Goal: Task Accomplishment & Management: Use online tool/utility

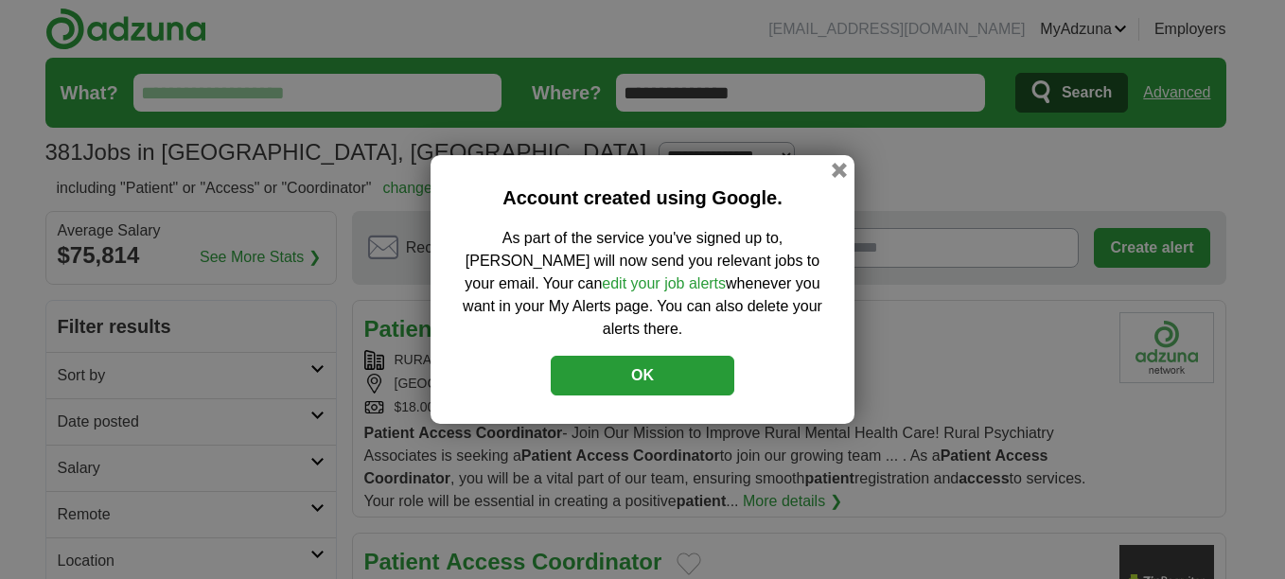
click at [652, 363] on button "OK" at bounding box center [643, 376] width 184 height 40
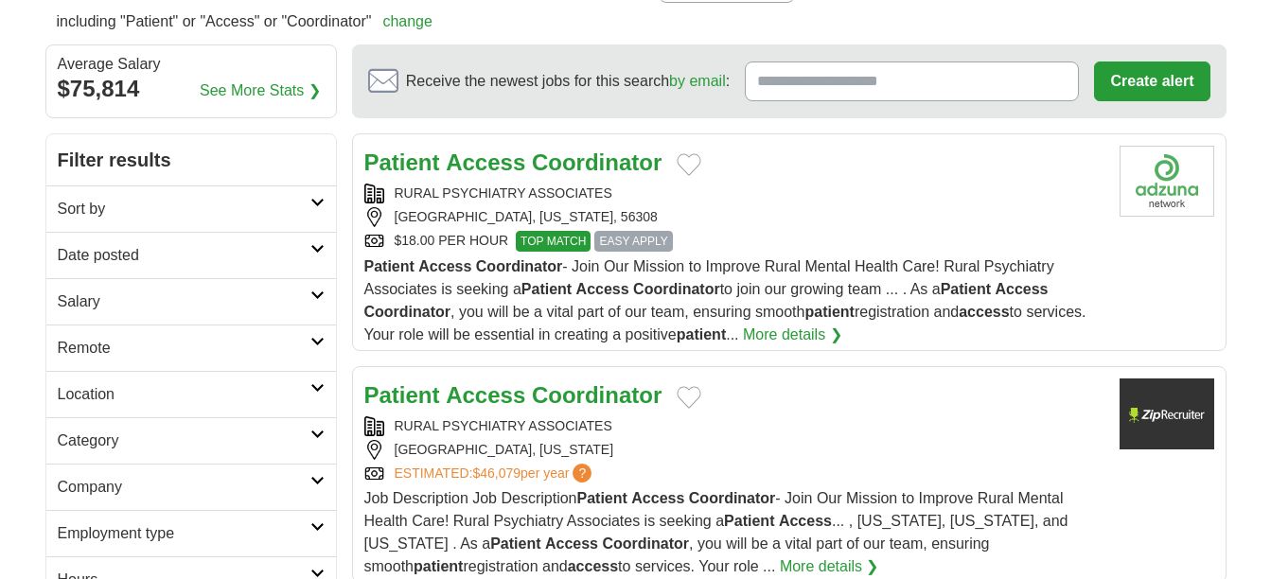
scroll to position [189, 0]
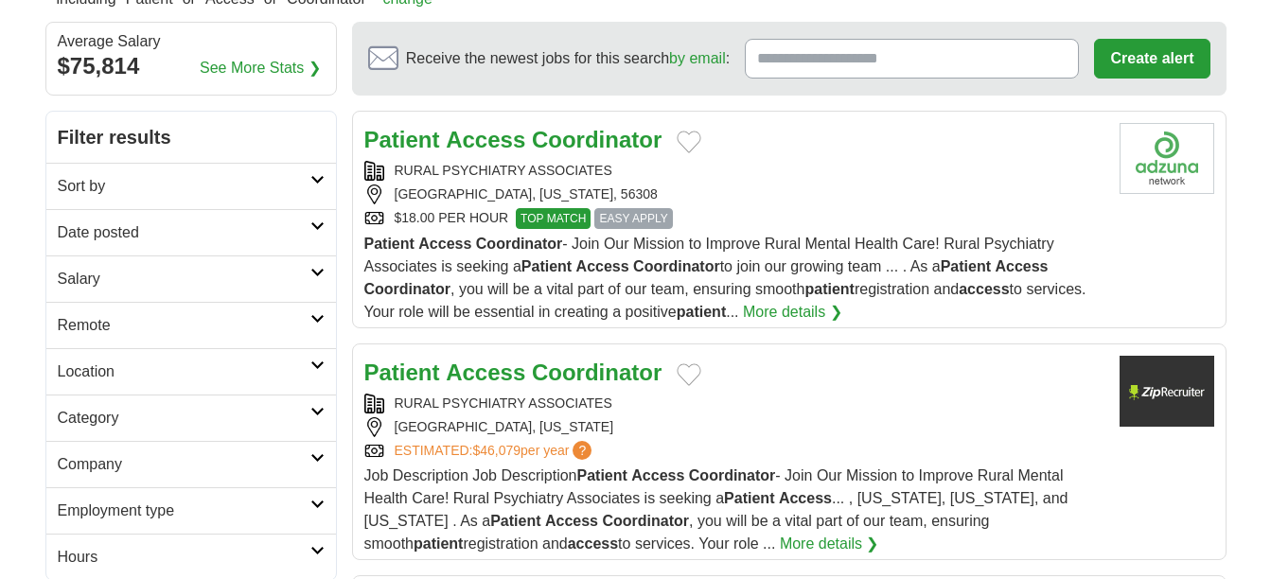
click at [691, 139] on button "Add to favorite jobs" at bounding box center [689, 142] width 25 height 23
click at [688, 137] on button "Add to favorite jobs" at bounding box center [689, 142] width 25 height 23
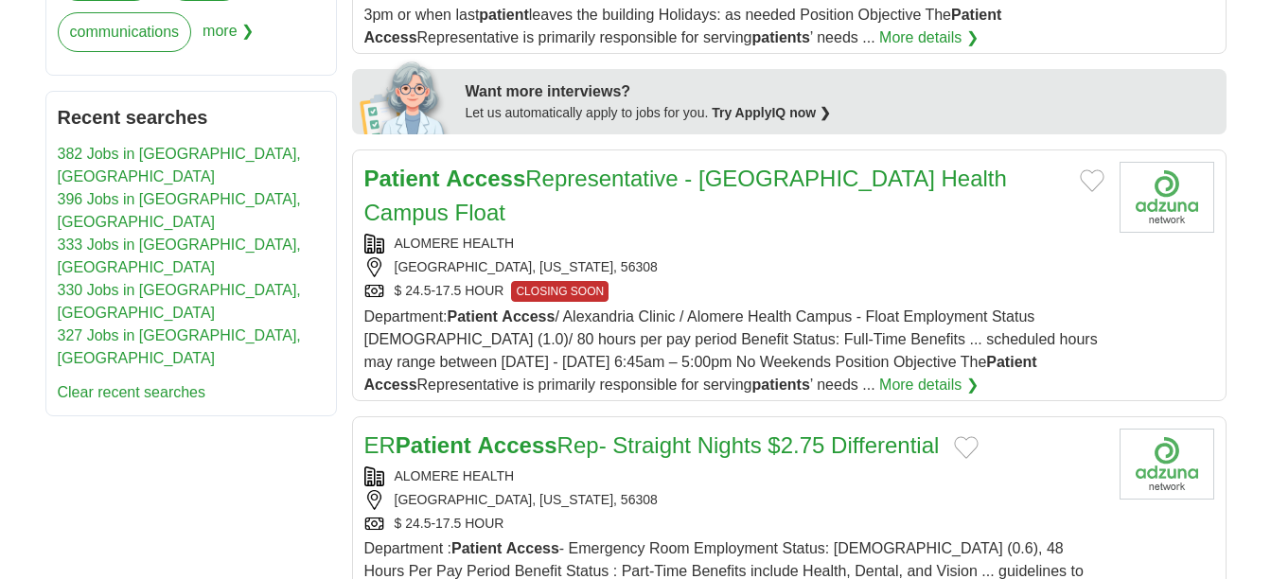
scroll to position [852, 0]
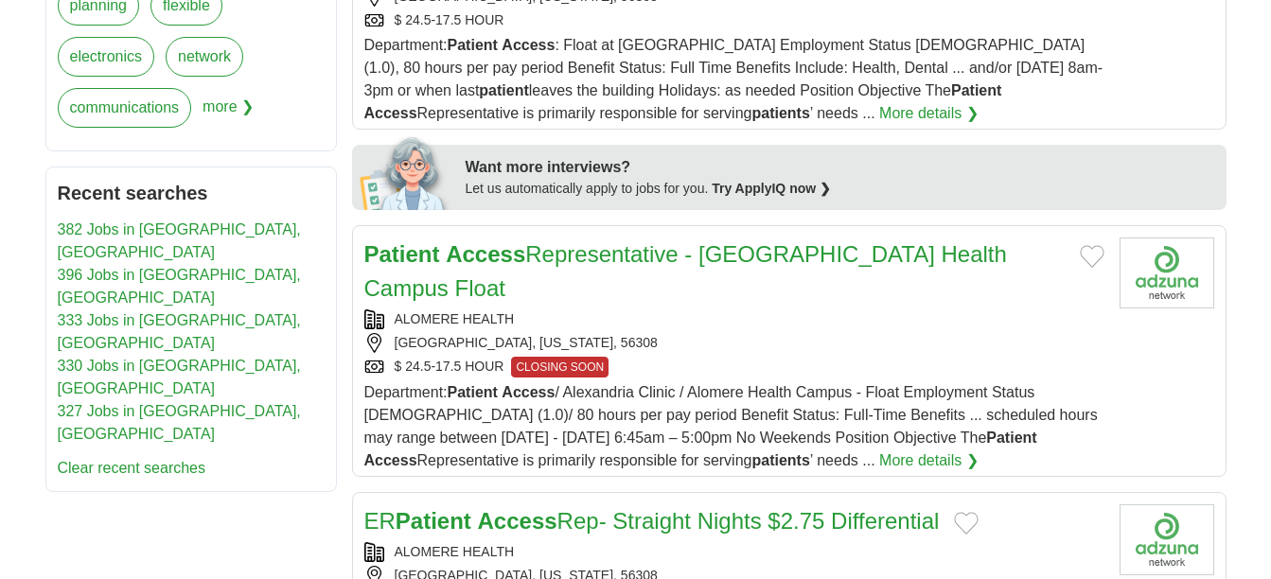
click at [1080, 257] on button "Add to favorite jobs" at bounding box center [1092, 256] width 25 height 23
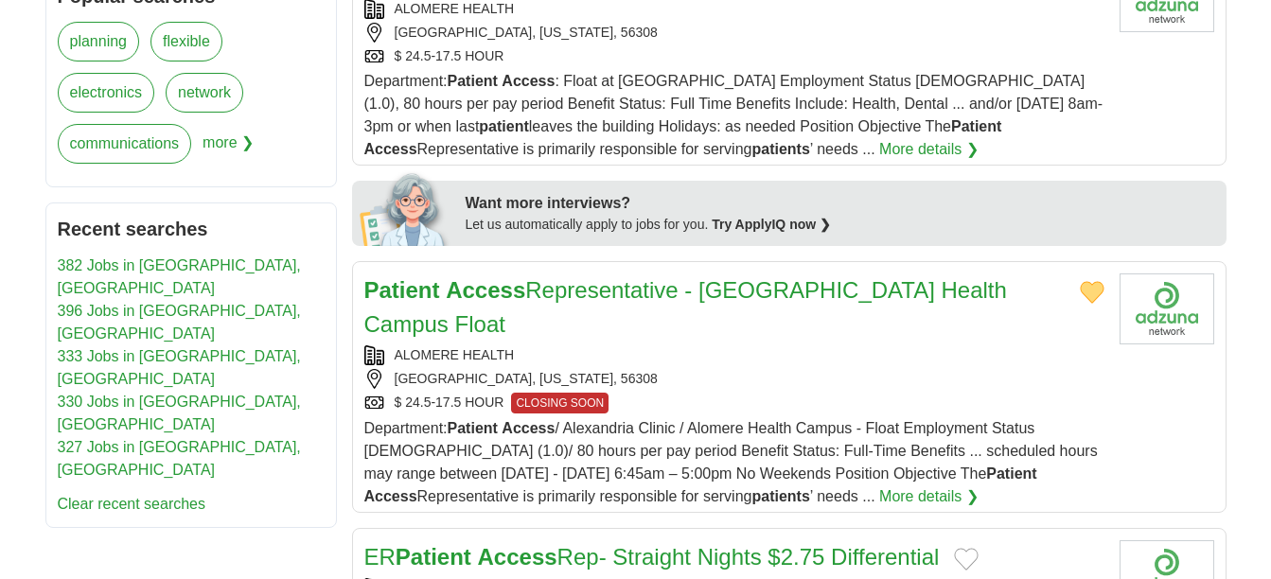
scroll to position [568, 0]
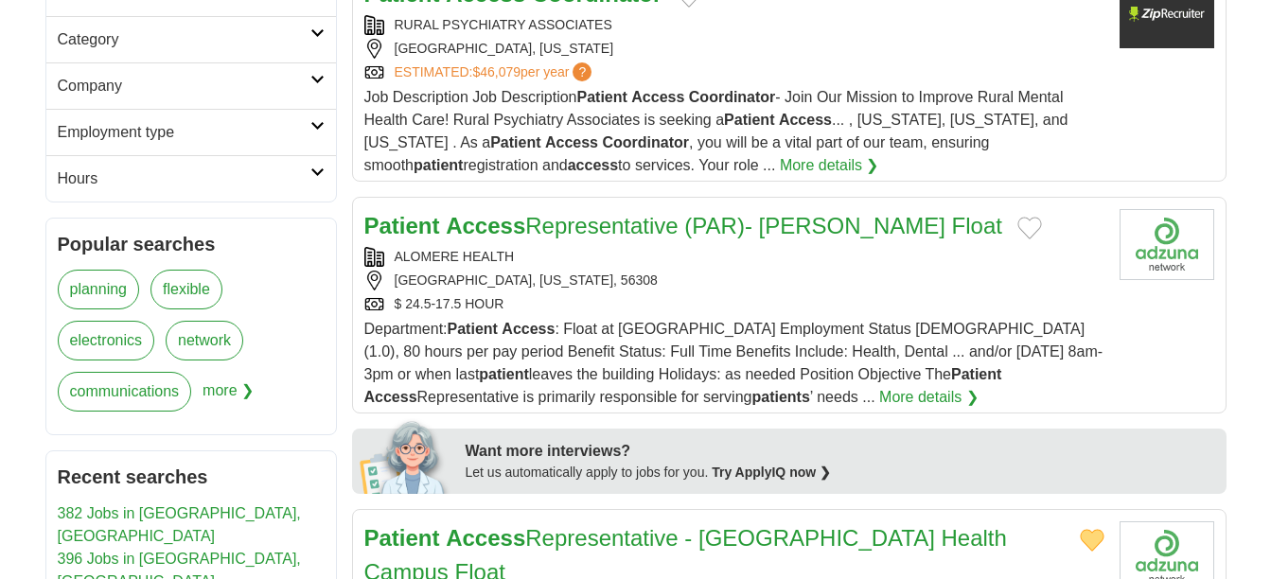
click at [1017, 227] on button "Add to favorite jobs" at bounding box center [1029, 228] width 25 height 23
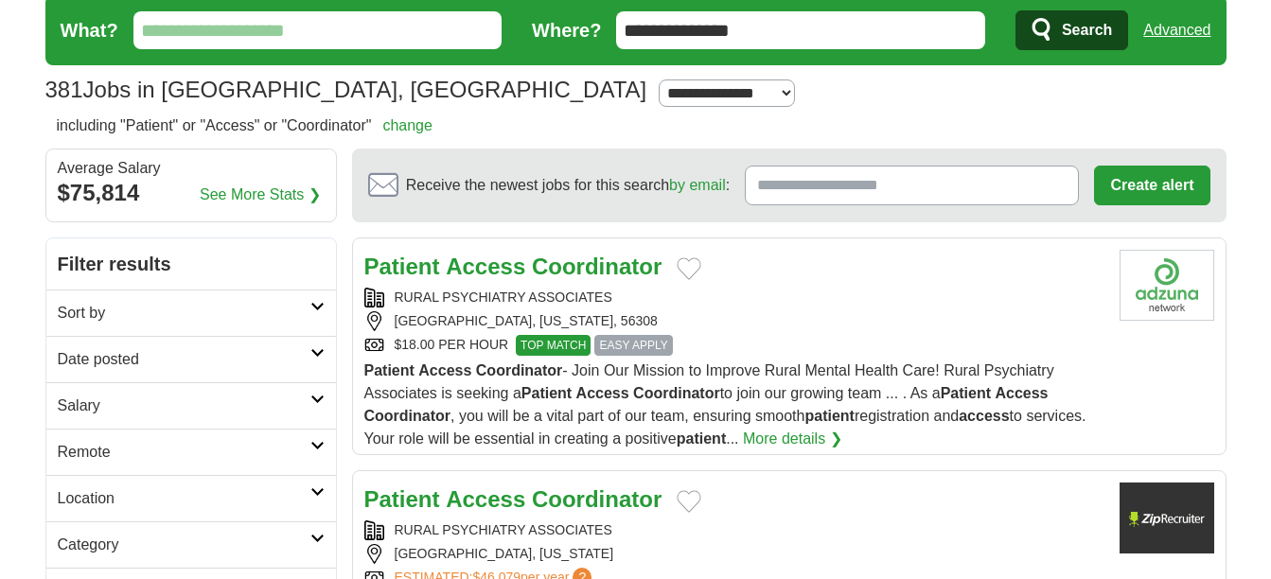
scroll to position [95, 0]
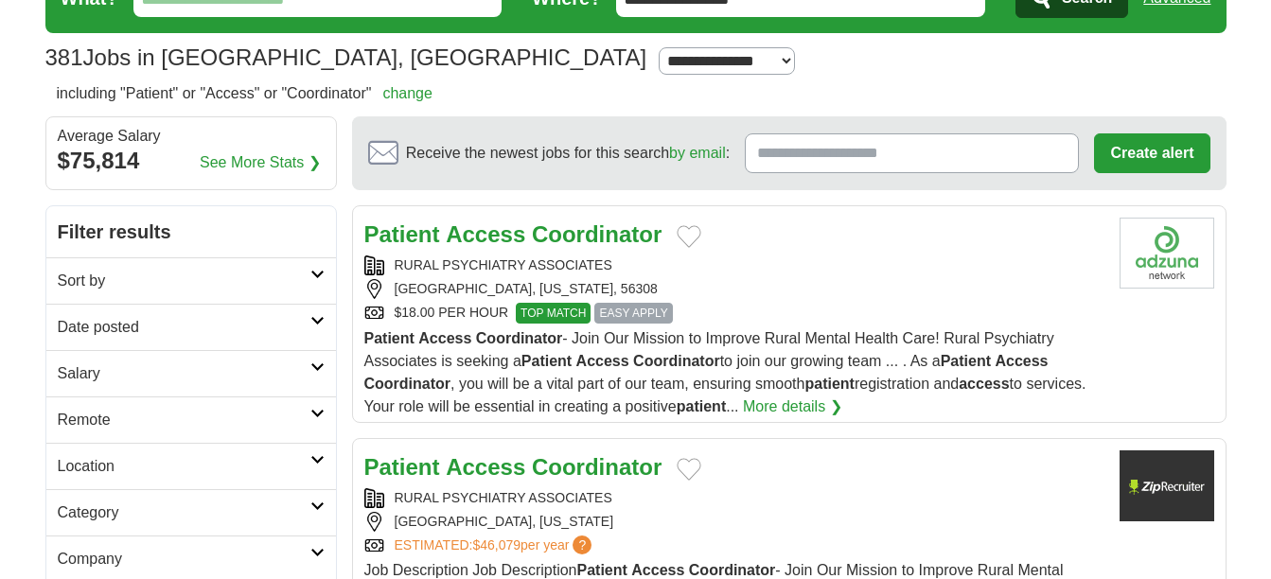
click at [691, 238] on button "Add to favorite jobs" at bounding box center [689, 236] width 25 height 23
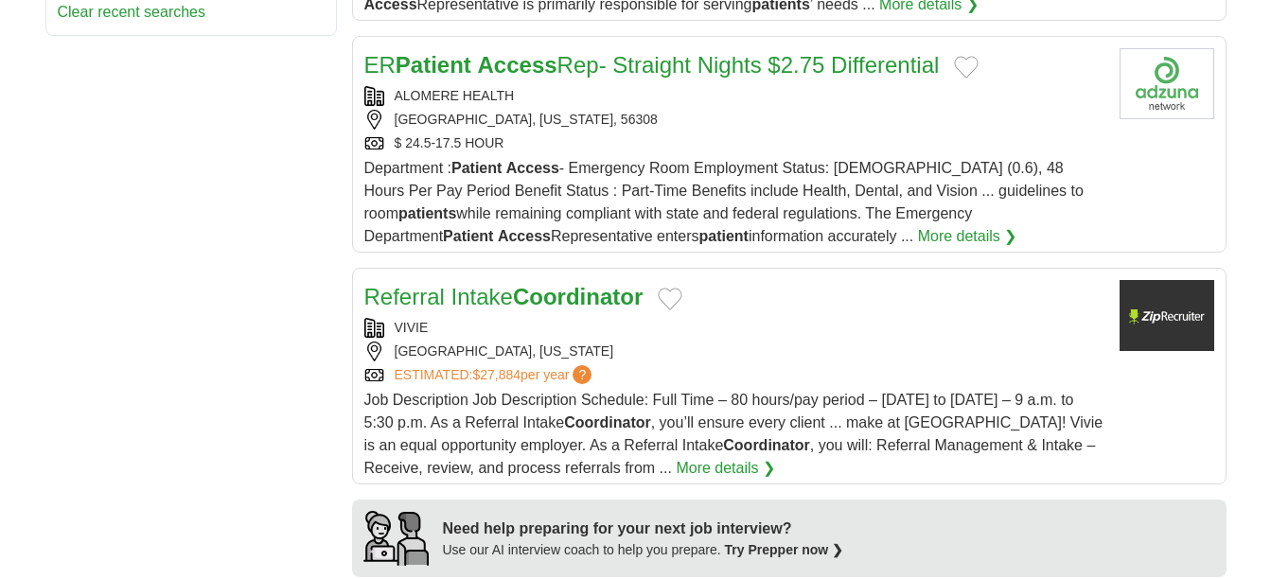
scroll to position [1325, 0]
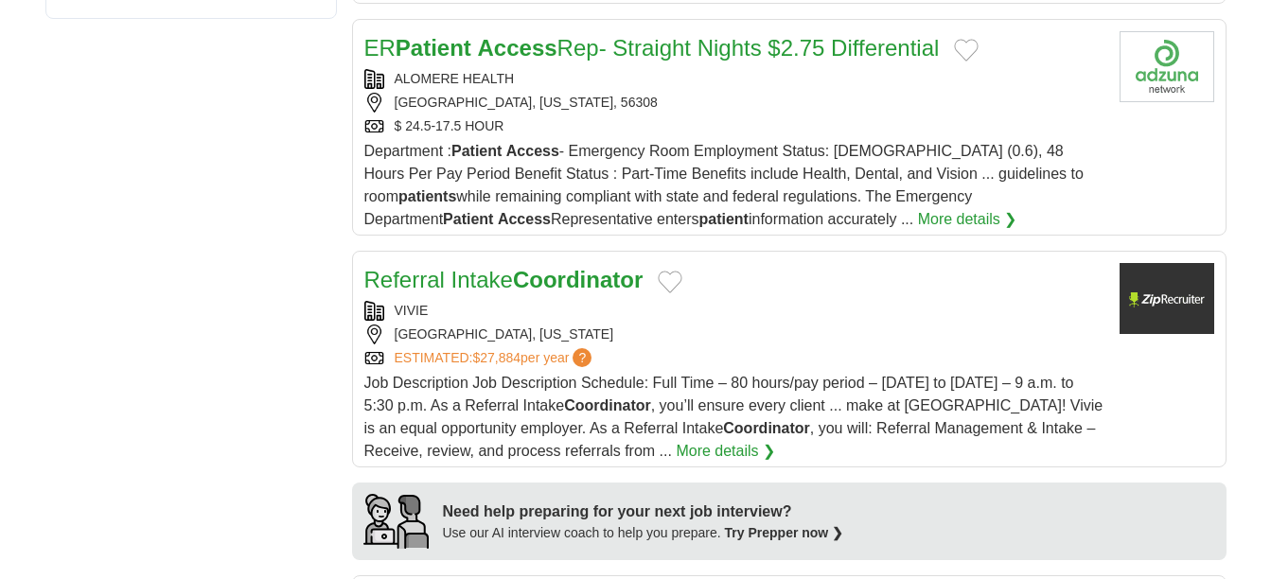
click at [676, 440] on link "More details ❯" at bounding box center [725, 451] width 99 height 23
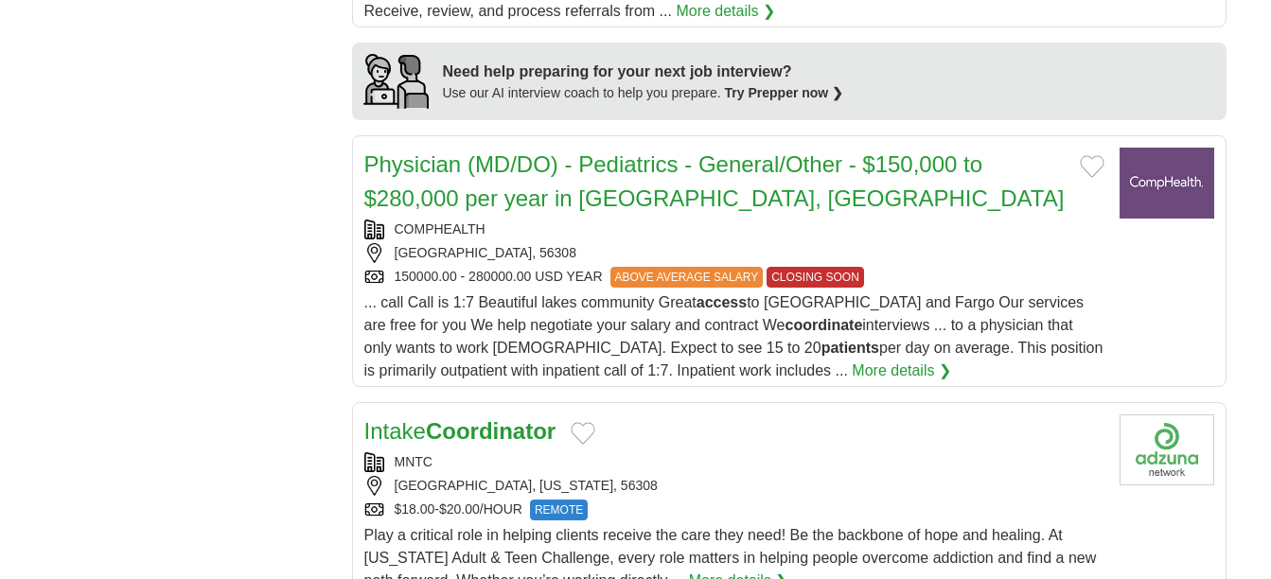
scroll to position [1798, 0]
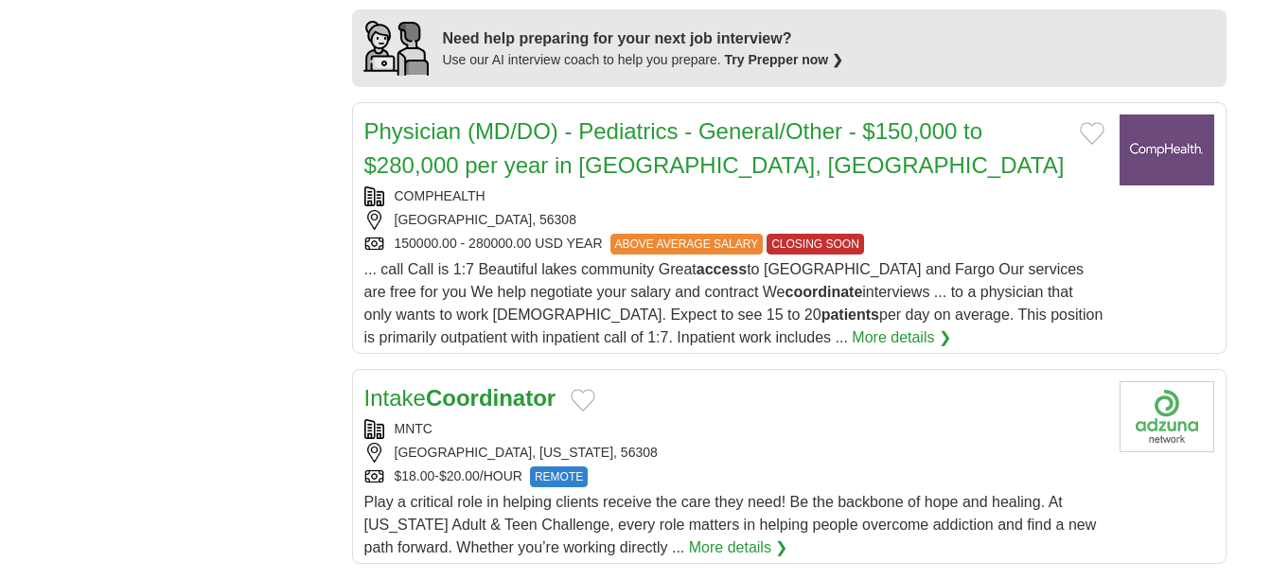
drag, startPoint x: 995, startPoint y: 164, endPoint x: 129, endPoint y: 122, distance: 867.0
click at [129, 122] on div "**********" at bounding box center [635, 501] width 1181 height 3999
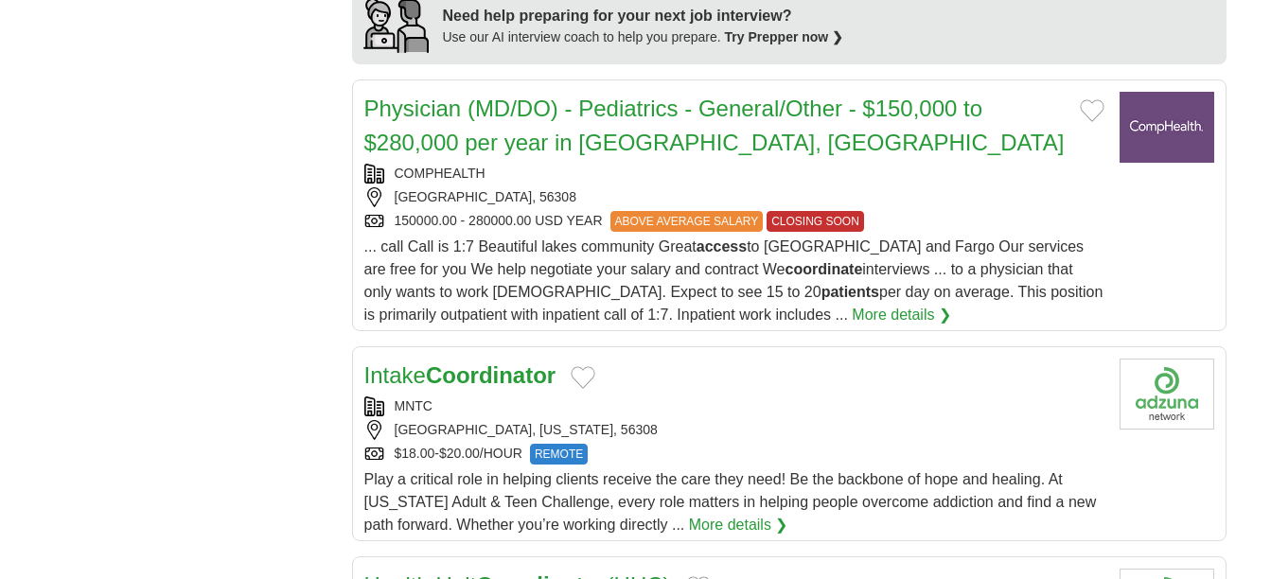
scroll to position [1893, 0]
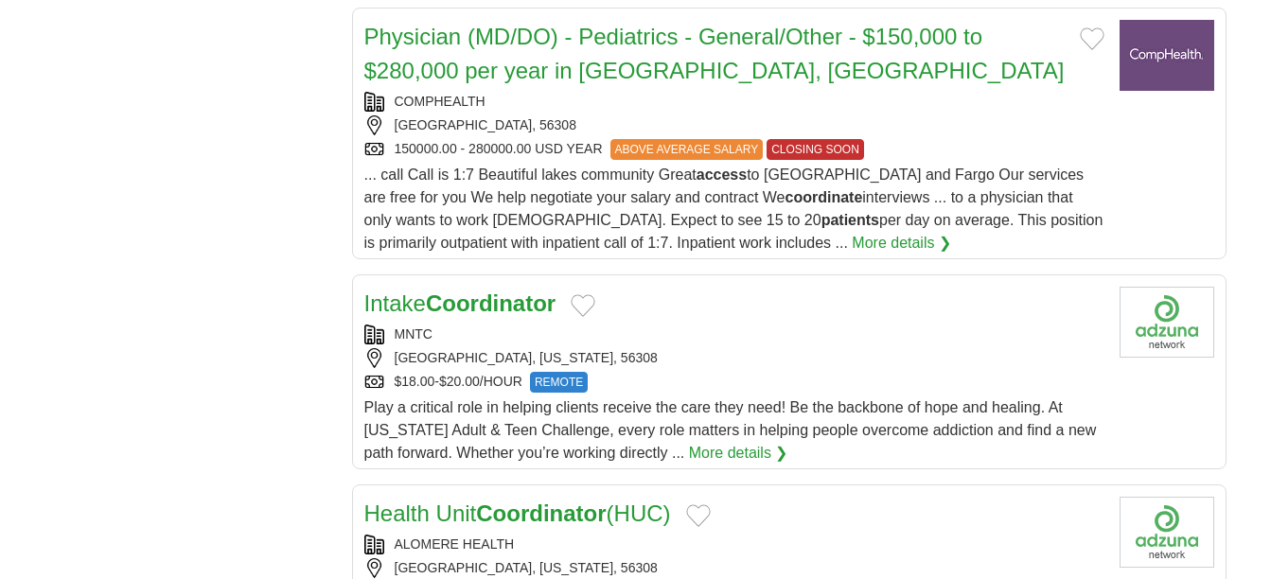
click at [756, 442] on link "More details ❯" at bounding box center [738, 453] width 99 height 23
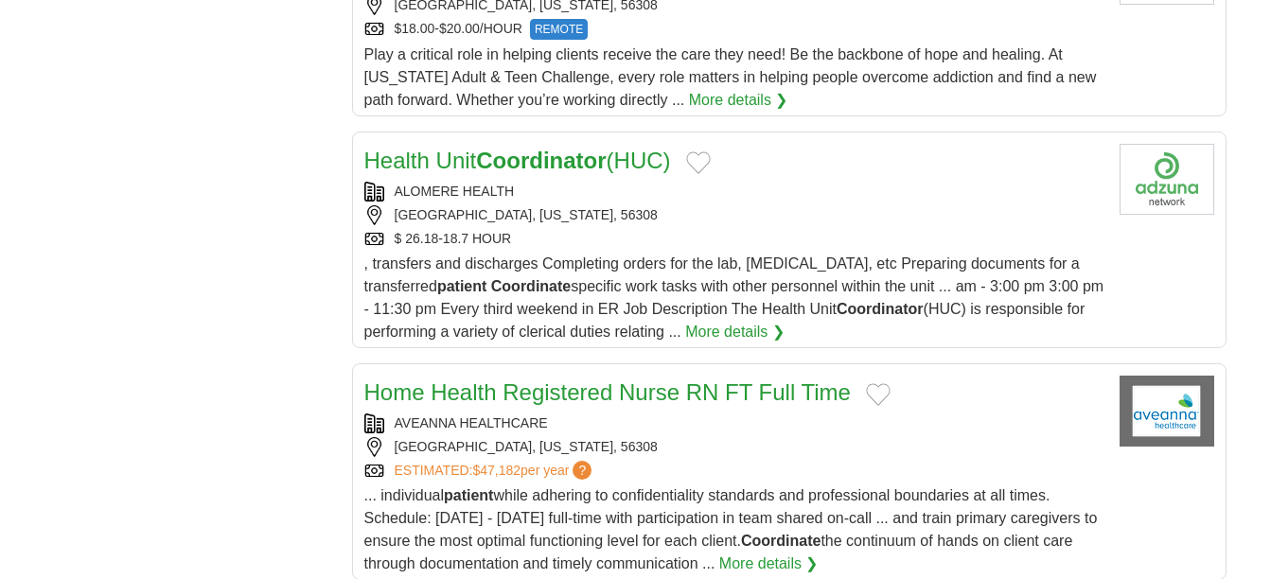
scroll to position [2271, 0]
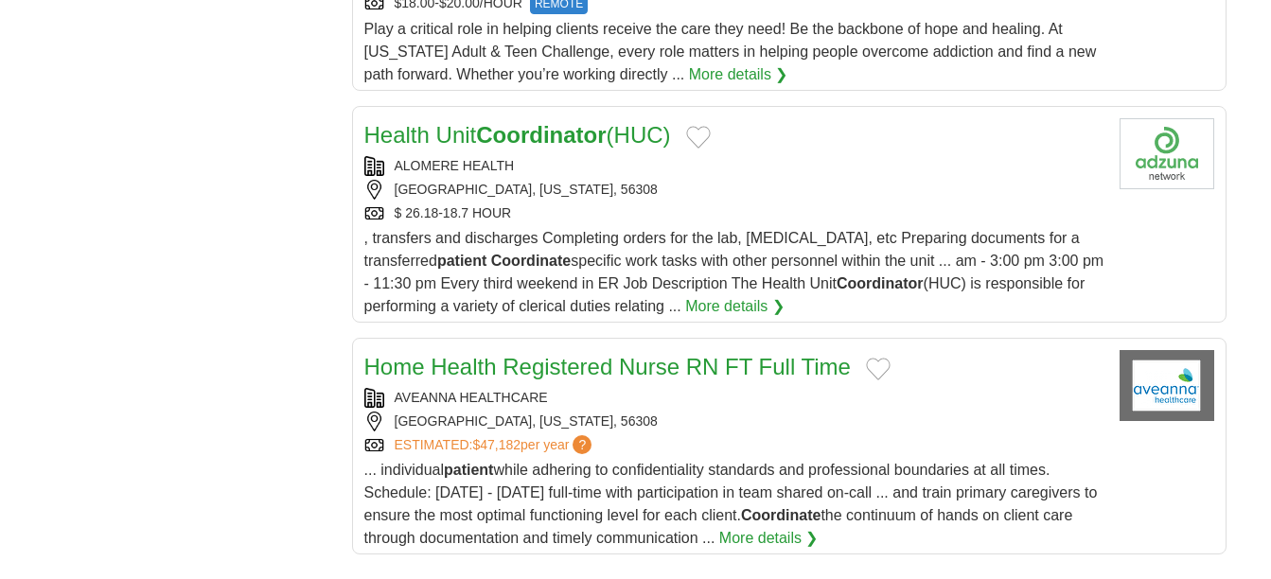
click at [742, 295] on link "More details ❯" at bounding box center [734, 306] width 99 height 23
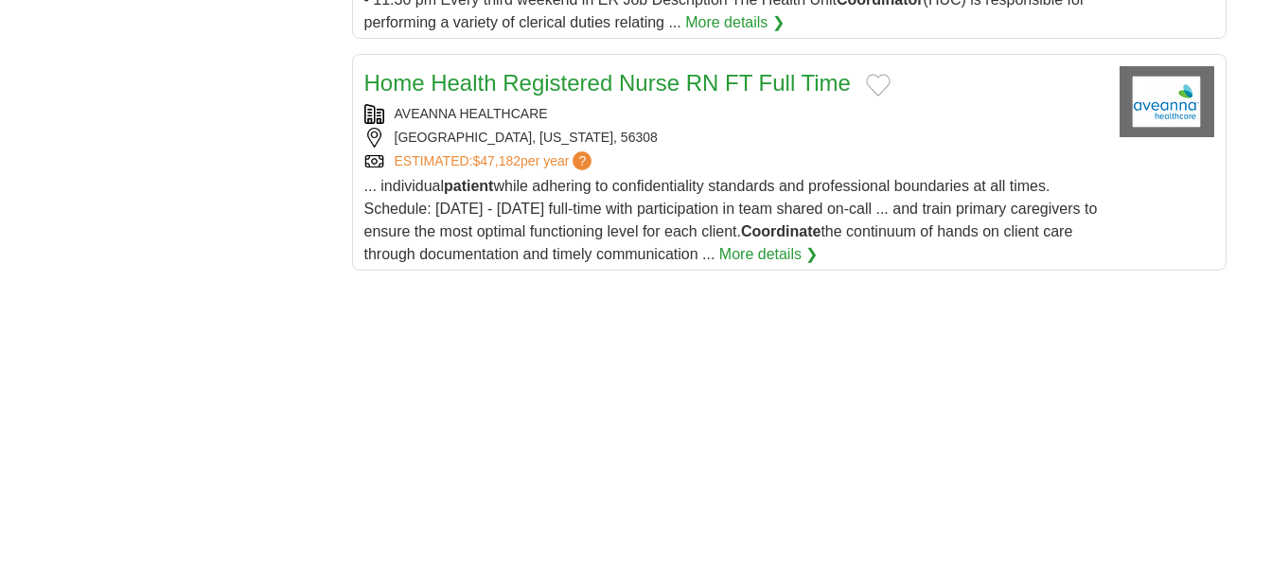
scroll to position [2650, 0]
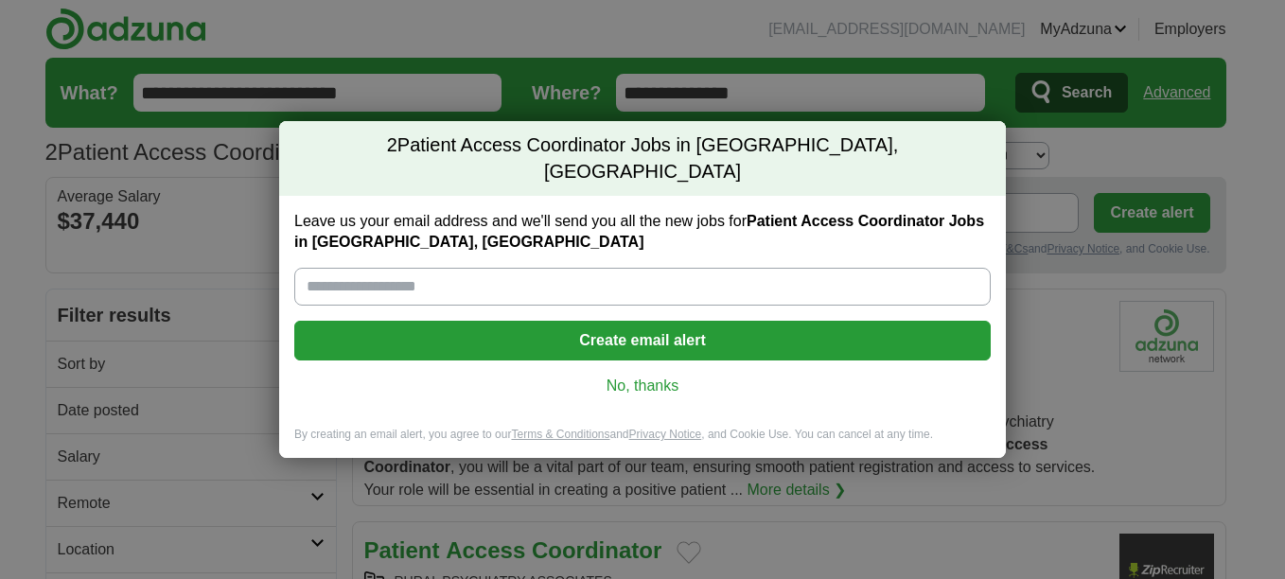
click at [657, 376] on link "No, thanks" at bounding box center [642, 386] width 666 height 21
